Goal: Find specific page/section: Find specific page/section

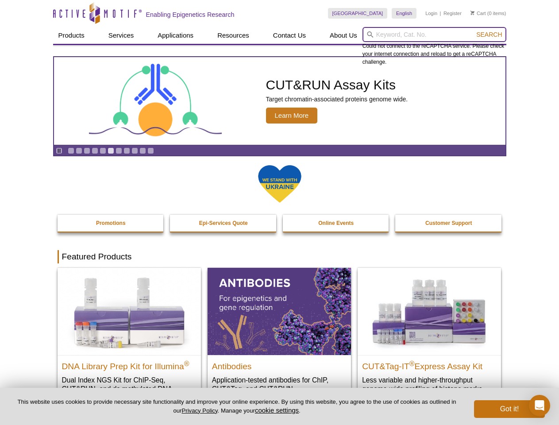
click at [434, 35] on input "search" at bounding box center [434, 34] width 144 height 15
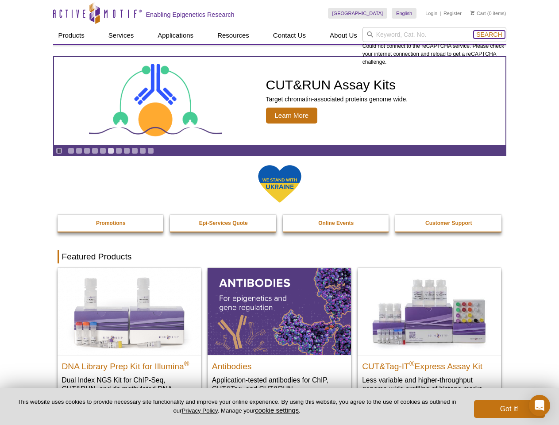
click at [489, 35] on span "Search" at bounding box center [489, 34] width 26 height 7
click at [59, 150] on icon "Pause" at bounding box center [59, 151] width 6 height 6
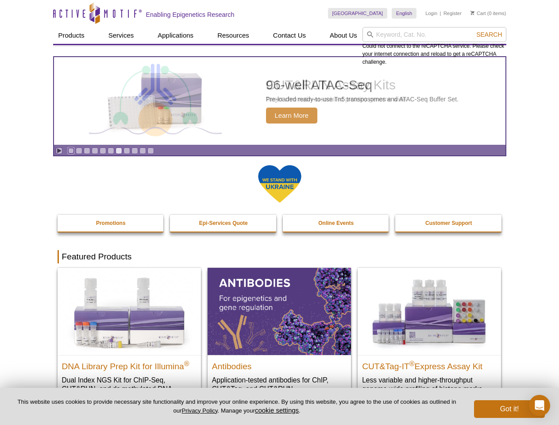
click at [71, 150] on link "Go to slide 1" at bounding box center [71, 150] width 7 height 7
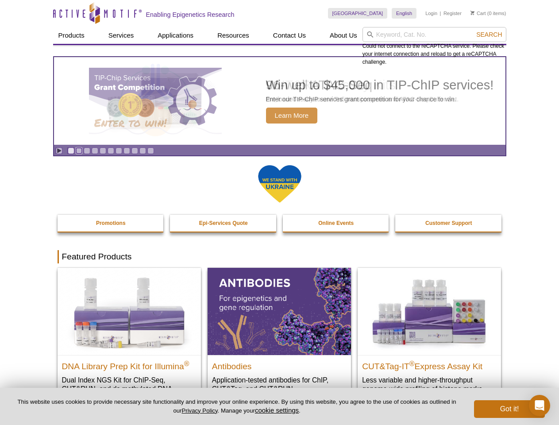
click at [79, 150] on link "Go to slide 2" at bounding box center [79, 150] width 7 height 7
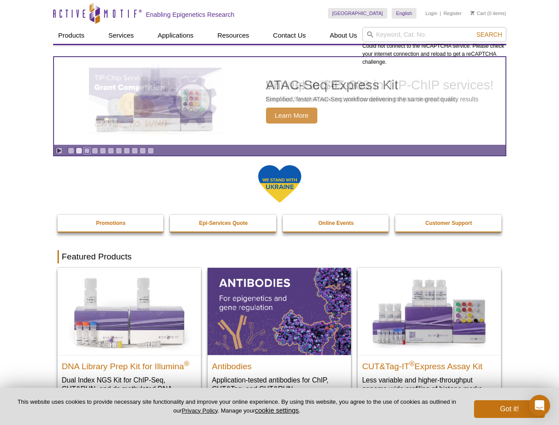
click at [87, 150] on link "Go to slide 3" at bounding box center [87, 150] width 7 height 7
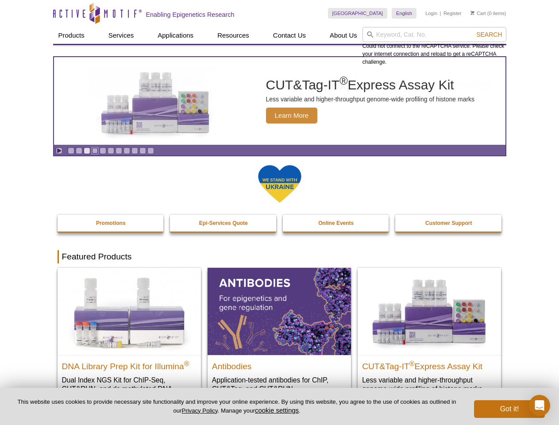
click at [95, 150] on link "Go to slide 4" at bounding box center [95, 150] width 7 height 7
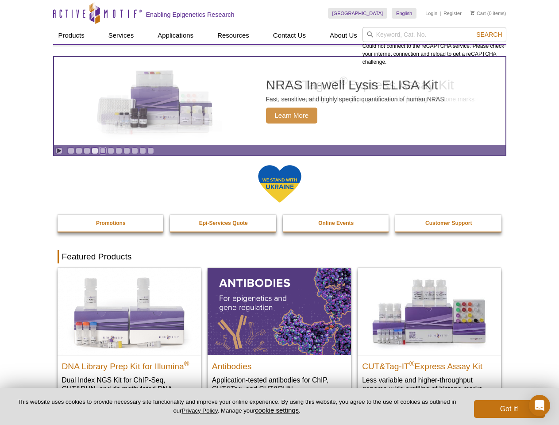
click at [103, 150] on link "Go to slide 5" at bounding box center [103, 150] width 7 height 7
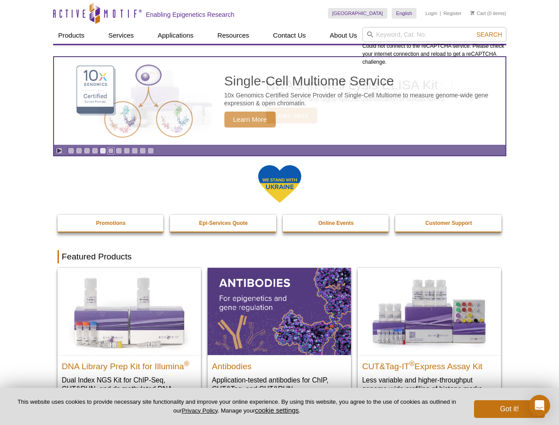
click at [111, 150] on link "Go to slide 6" at bounding box center [111, 150] width 7 height 7
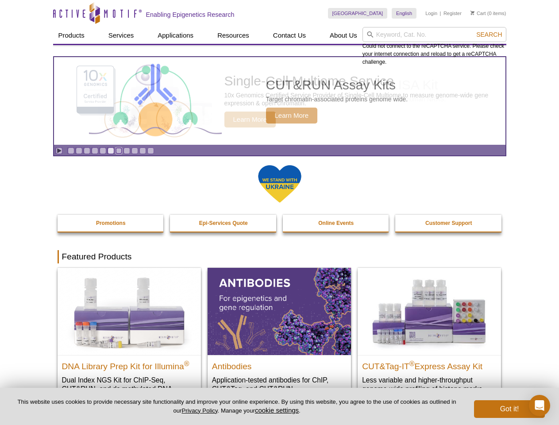
click at [119, 150] on link "Go to slide 7" at bounding box center [119, 150] width 7 height 7
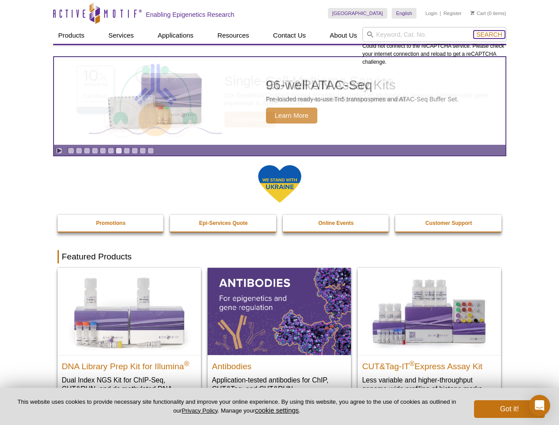
click at [489, 35] on span "Search" at bounding box center [489, 34] width 26 height 7
